Goal: Complete application form: Complete application form

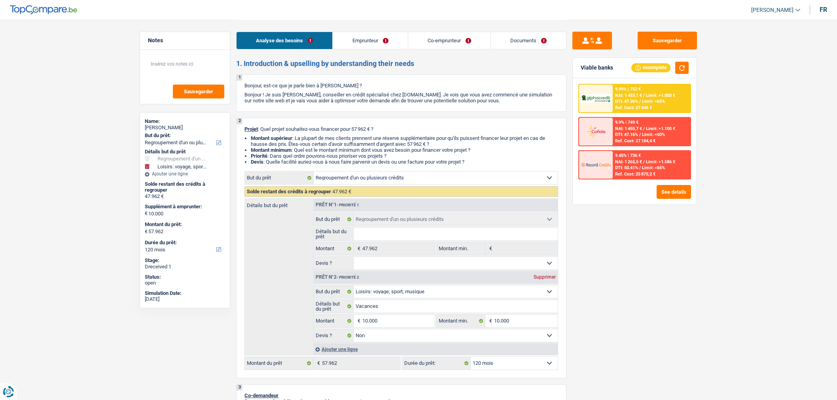
select select "refinancing"
select select "hobbies"
select select "120"
select select "refinancing"
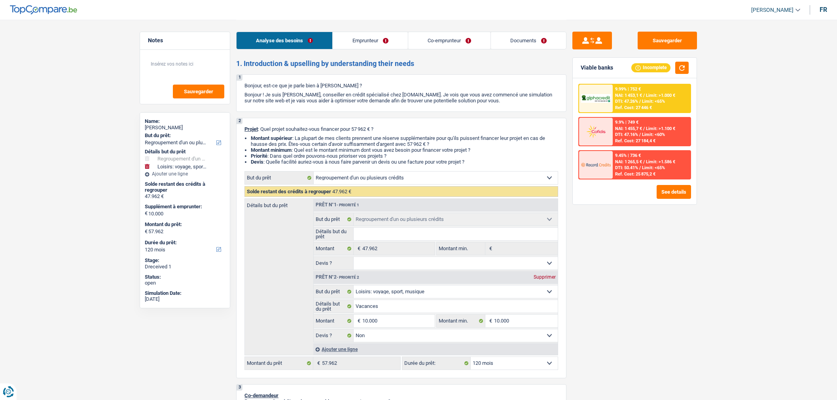
select select "refinancing"
select select "hobbies"
select select "false"
select select "120"
select select "independent"
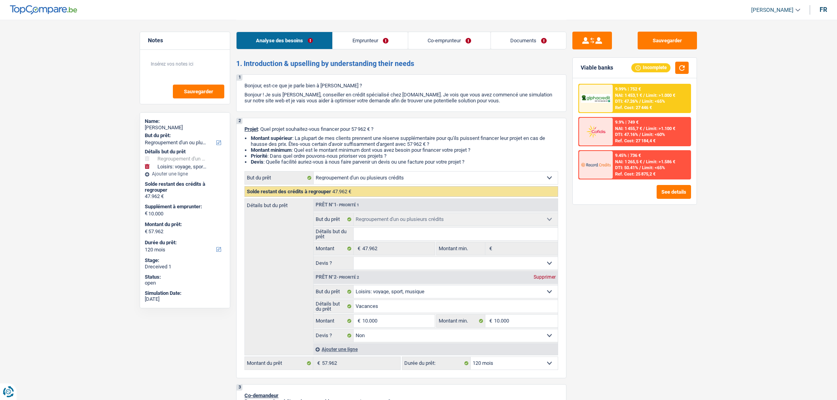
select select "worker"
select select "netSalary"
select select "familyAllowances"
select select "netSalary"
select select "ownerWithMortgage"
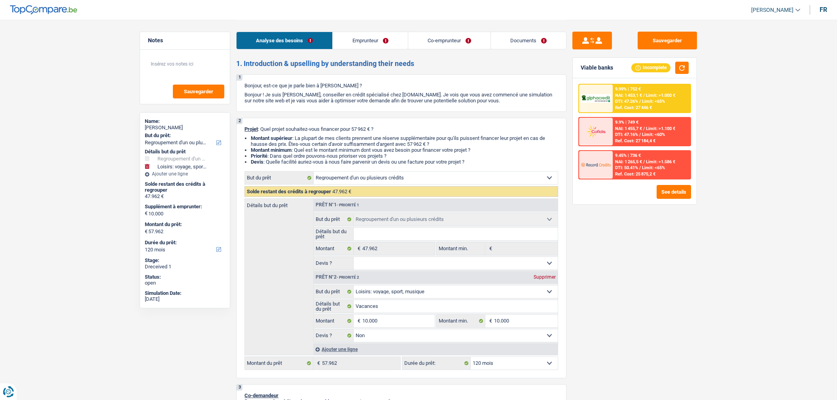
select select "mortgage"
select select "360"
select select "creditConsolidation"
select select "120"
select select "refinancing"
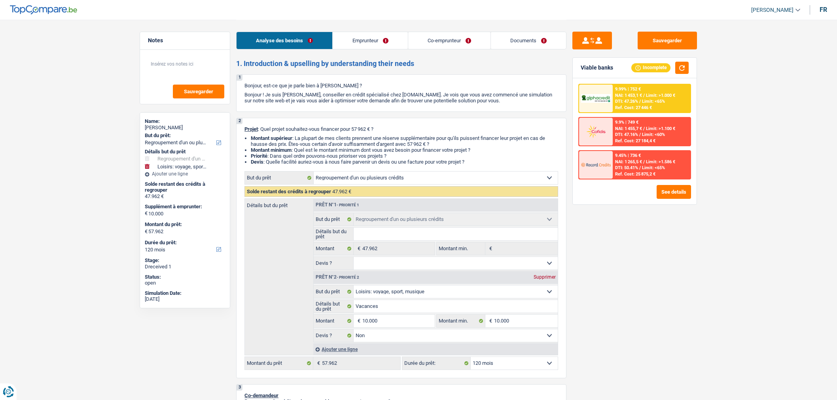
select select "refinancing"
select select "hobbies"
select select "false"
select select "120"
select select "32"
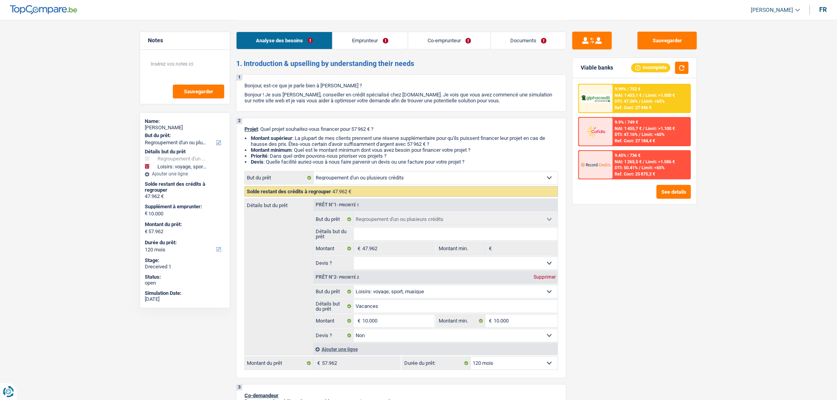
click at [452, 40] on link "Co-emprunteur" at bounding box center [449, 40] width 82 height 17
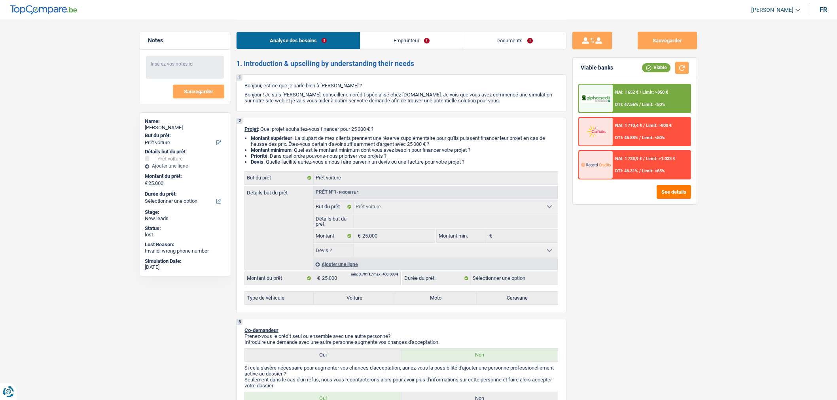
select select "car"
select select "publicEmployee"
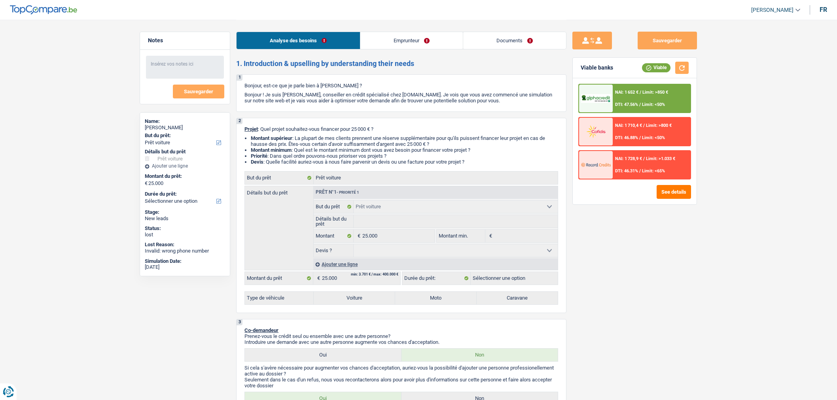
select select "netSalary"
select select "mealVouchers"
select select "netSalary"
select select "rents"
select select "car"
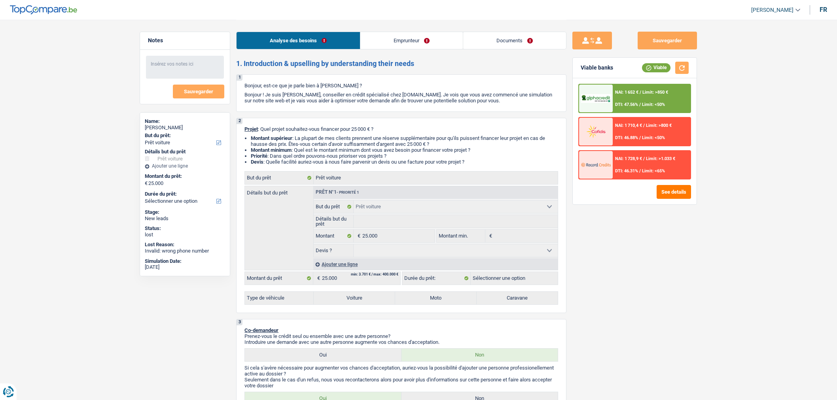
select select "car"
select select "32"
select select "cohabitation"
click at [389, 36] on link "Emprunteur" at bounding box center [411, 40] width 102 height 17
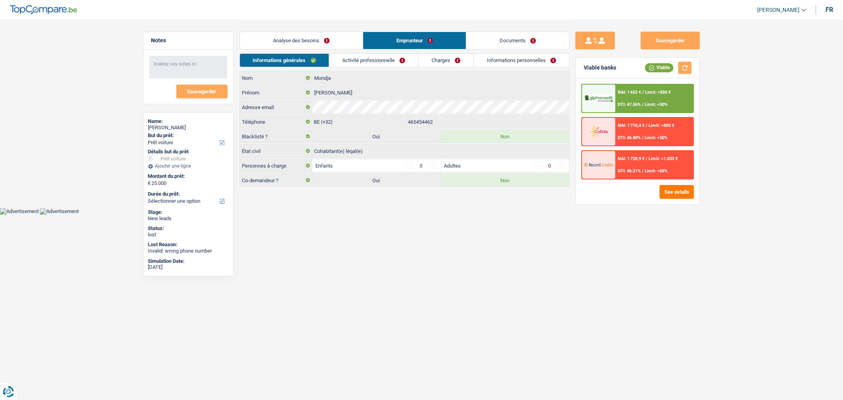
click at [327, 46] on link "Analyse des besoins" at bounding box center [301, 40] width 123 height 17
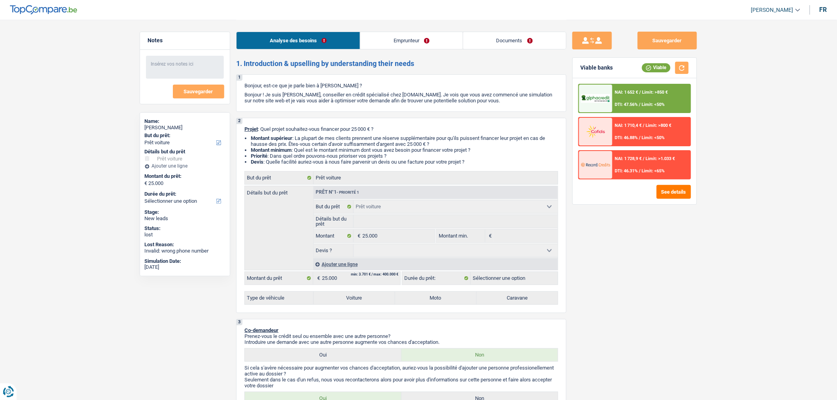
click at [401, 38] on link "Emprunteur" at bounding box center [411, 40] width 102 height 17
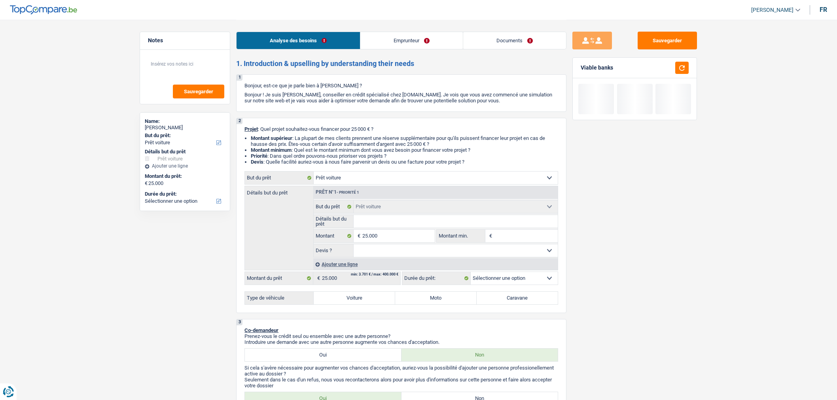
select select "car"
select select "publicEmployee"
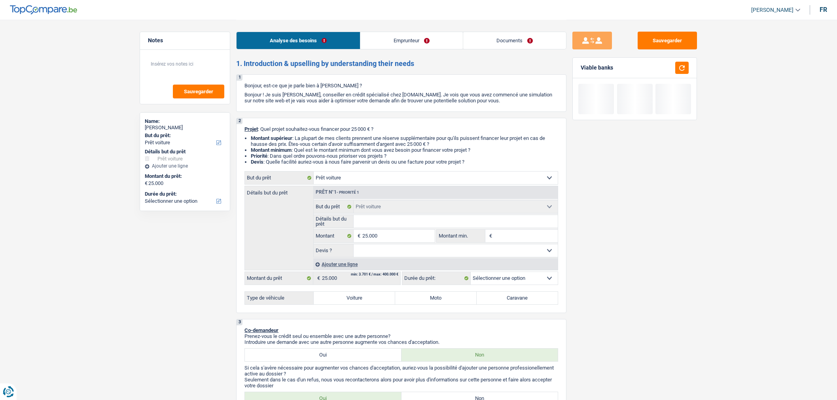
select select "netSalary"
select select "mealVouchers"
select select "netSalary"
select select "rents"
select select "car"
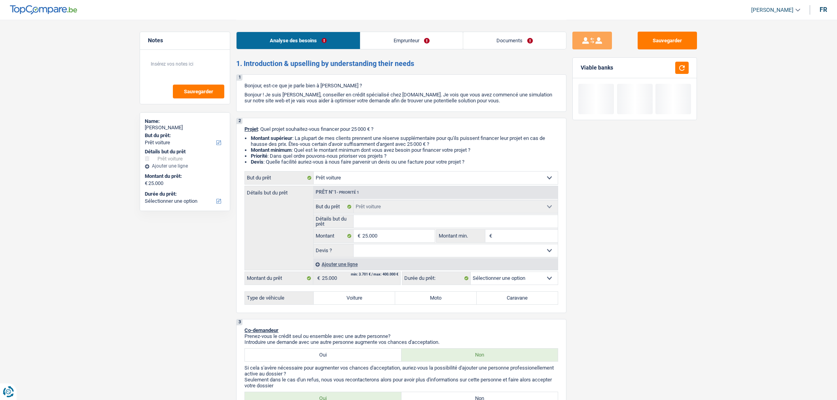
select select "car"
select select "32"
select select "cohabitation"
click at [399, 38] on link "Emprunteur" at bounding box center [411, 40] width 102 height 17
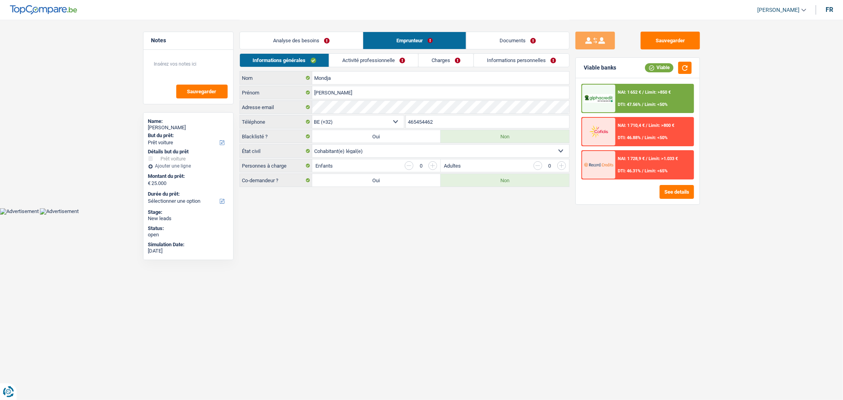
drag, startPoint x: 442, startPoint y: 121, endPoint x: 398, endPoint y: 125, distance: 44.5
click at [398, 125] on div "BE (+32) LU (+352) Sélectionner une option Téléphone 465454462 Téléphone" at bounding box center [405, 122] width 330 height 15
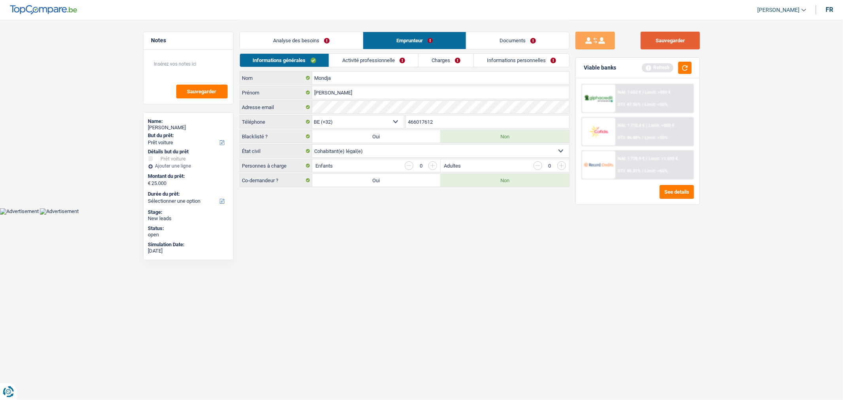
type input "466017612"
click at [658, 38] on button "Sauvegarder" at bounding box center [670, 41] width 59 height 18
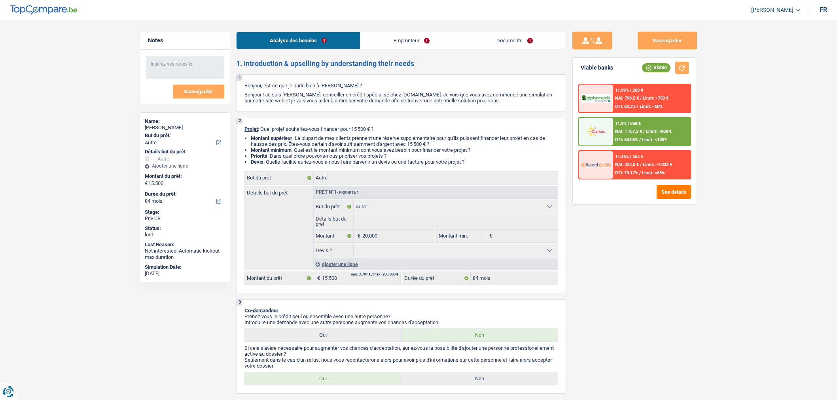
select select "other"
select select "84"
select select "other"
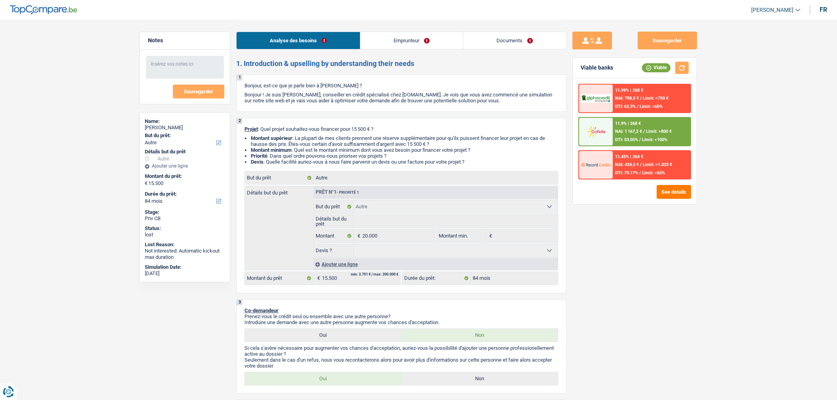
select select "84"
select select "invalid"
select select "familyAllowances"
select select "netSalary"
select select "alimony"
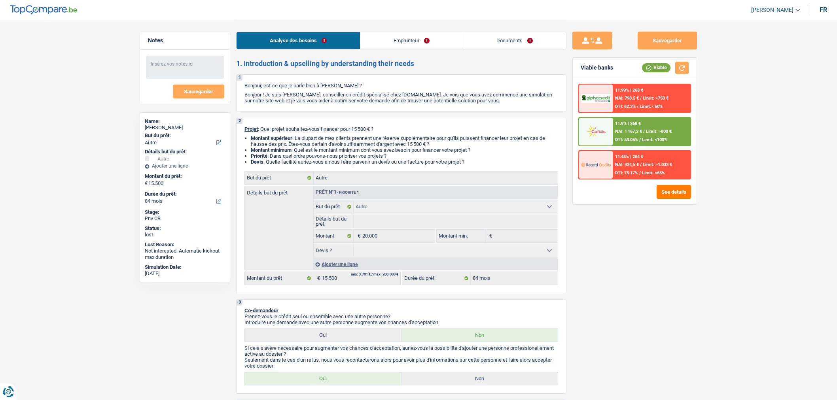
select select "disabilityPension"
select select "ownerWithMortgage"
select select "personalLoan"
select select "homeFurnishingOrRelocation"
select select "84"
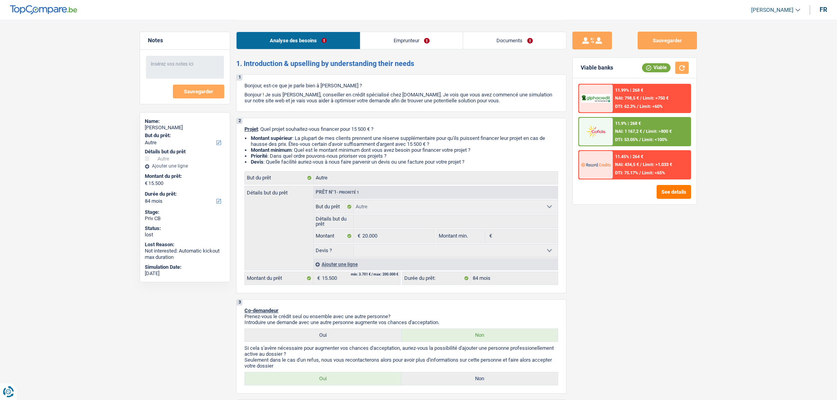
select select "mortgage"
select select "other"
select select "84"
